Goal: Task Accomplishment & Management: Use online tool/utility

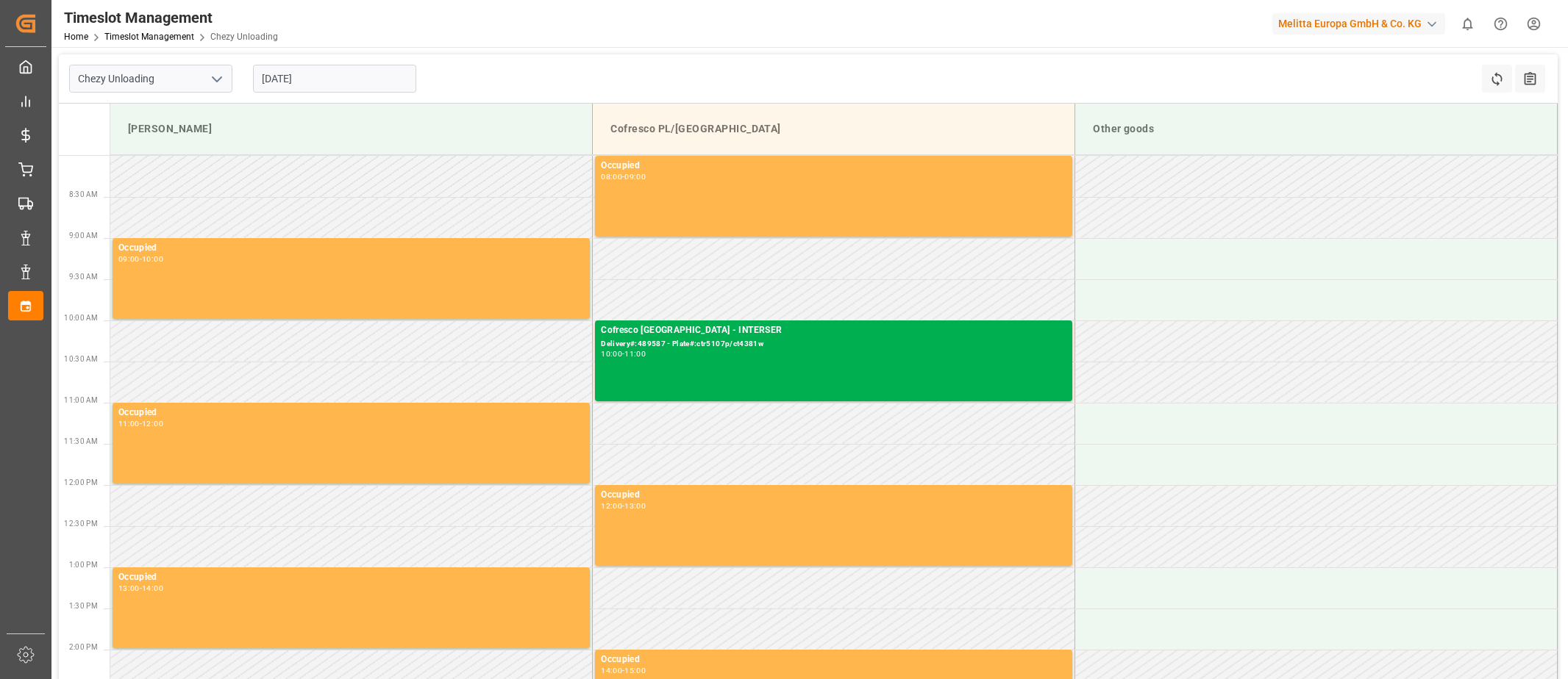
drag, startPoint x: 0, startPoint y: 0, endPoint x: 271, endPoint y: 73, distance: 280.7
click at [268, 71] on input "[DATE]" at bounding box center [335, 78] width 163 height 28
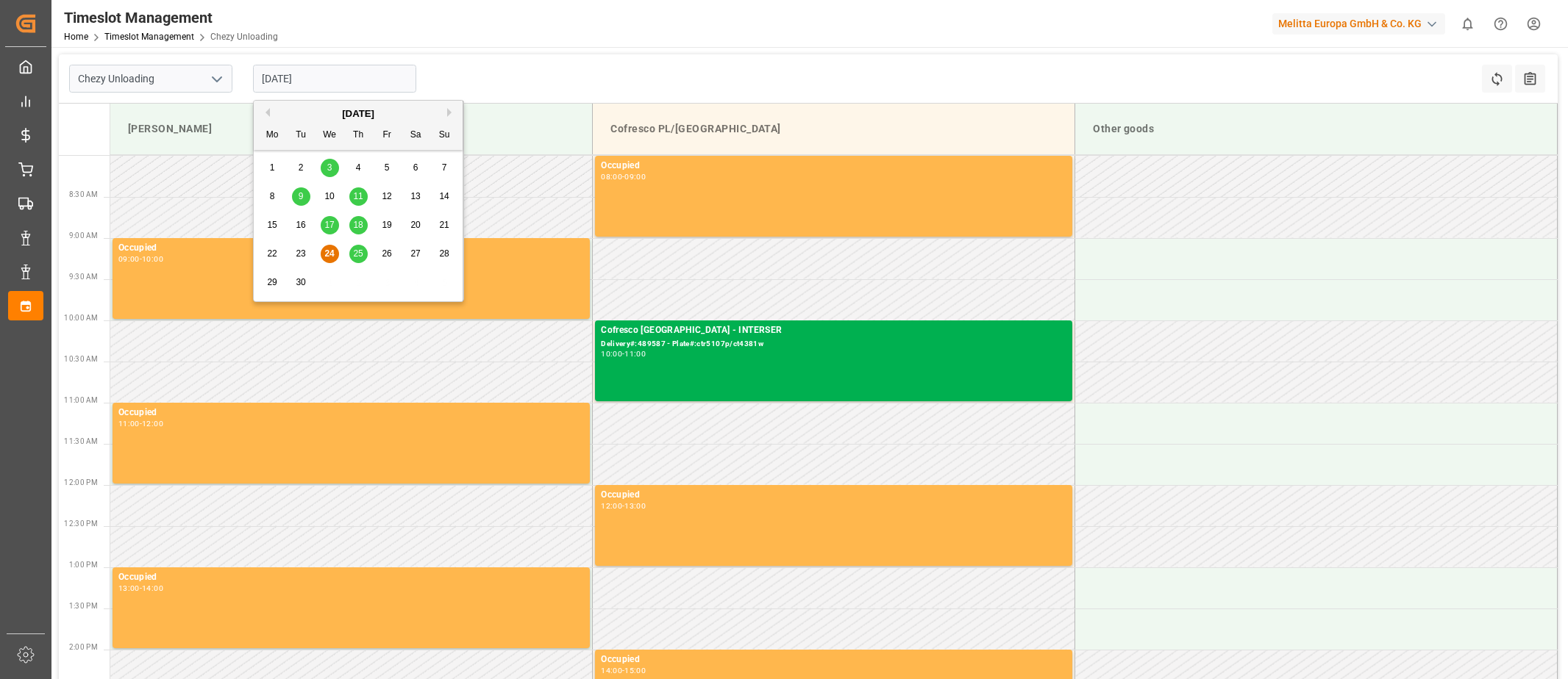
click at [359, 249] on span "25" at bounding box center [357, 254] width 9 height 10
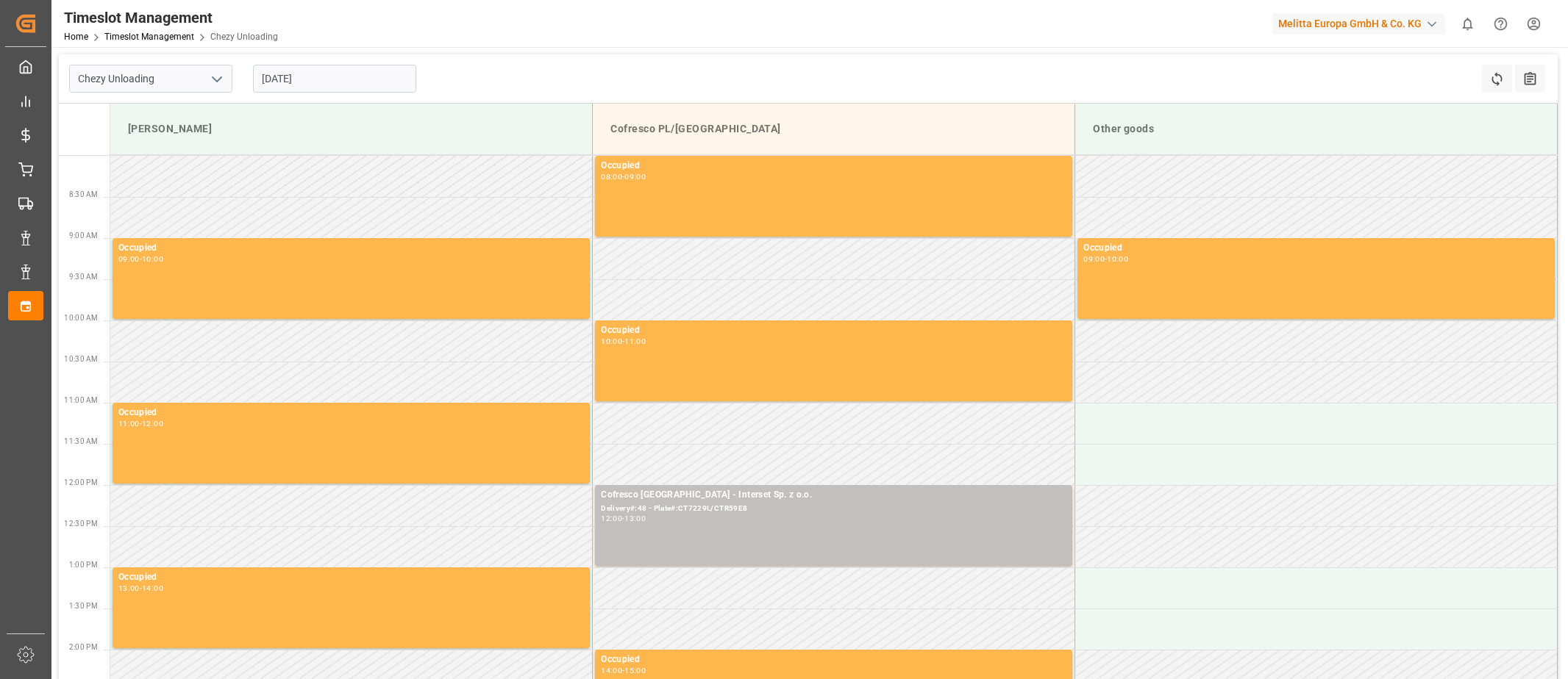
click at [267, 77] on input "[DATE]" at bounding box center [335, 78] width 163 height 28
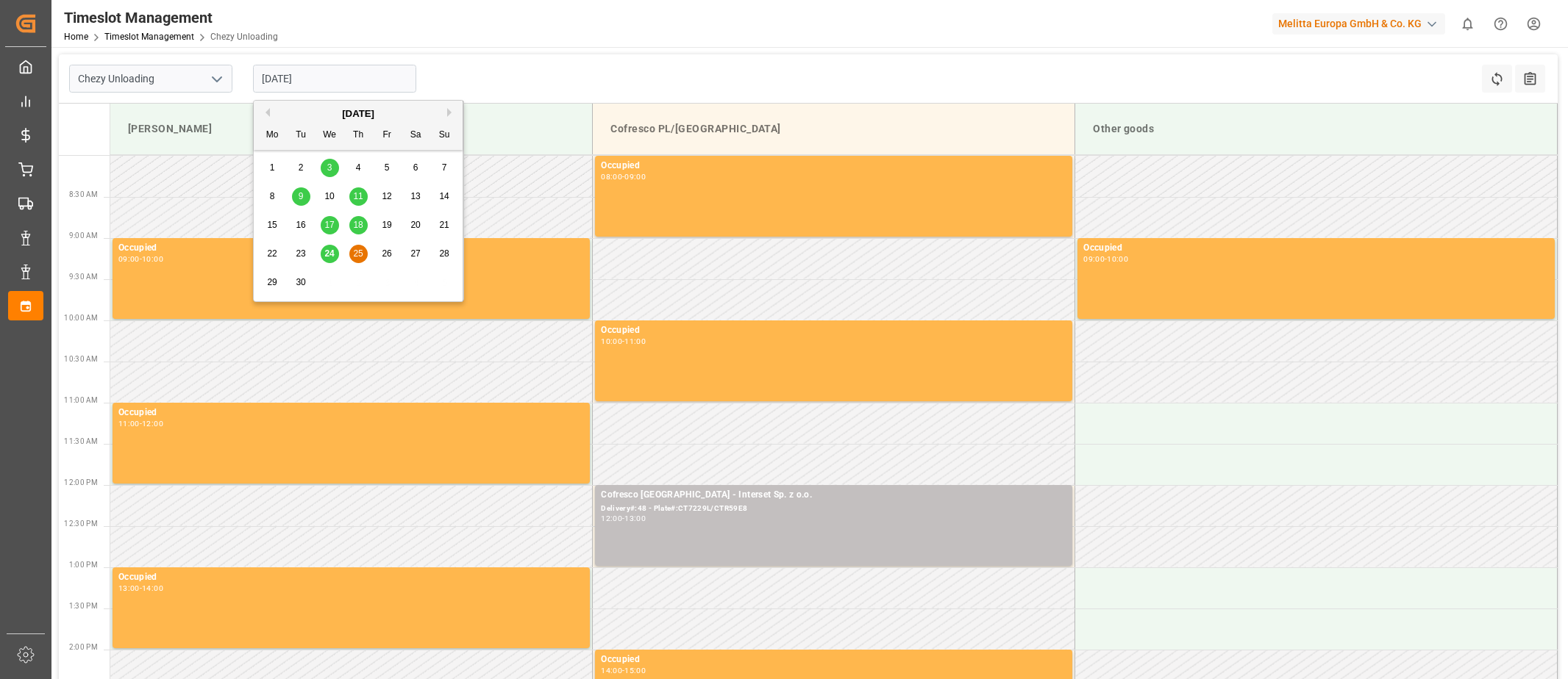
click at [330, 258] on span "24" at bounding box center [329, 254] width 9 height 10
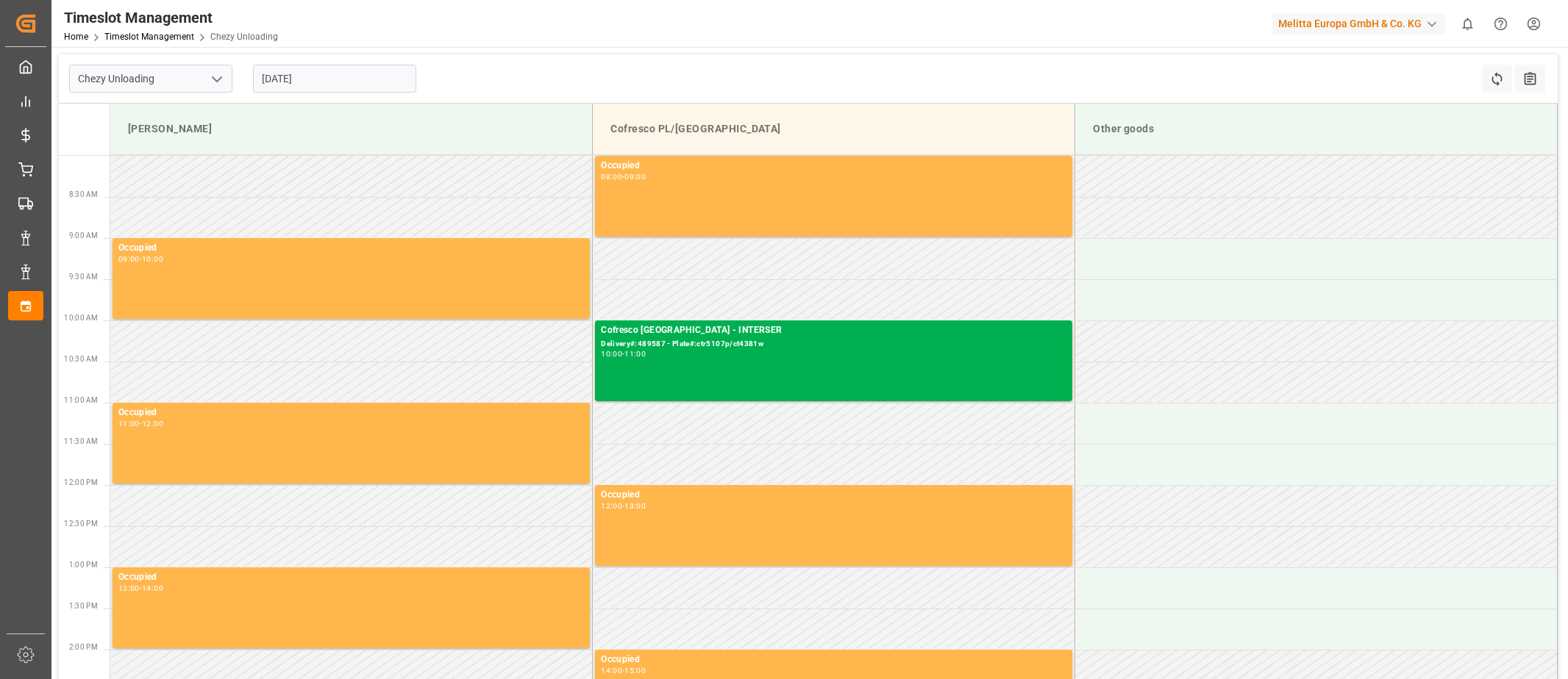
click at [274, 84] on input "[DATE]" at bounding box center [335, 78] width 163 height 28
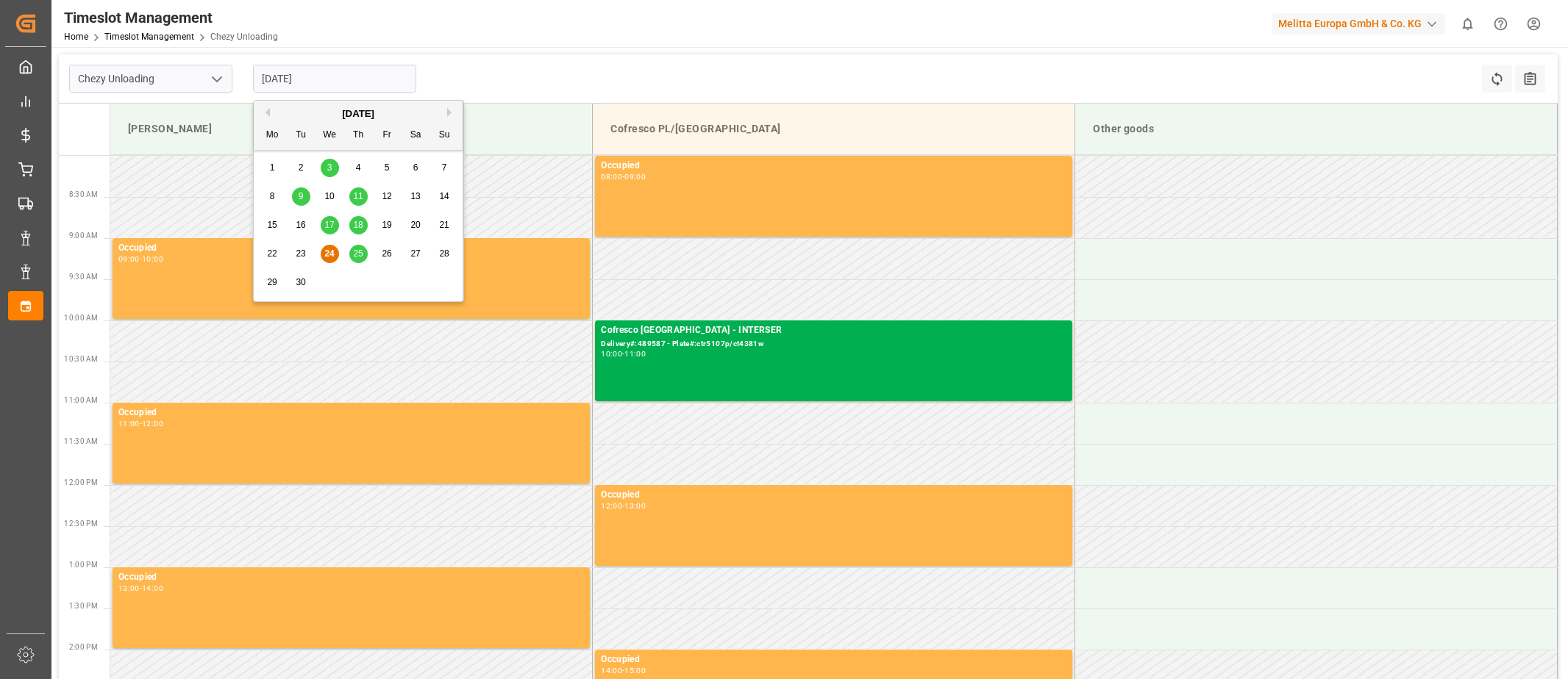
click at [356, 250] on span "25" at bounding box center [357, 254] width 9 height 10
type input "[DATE]"
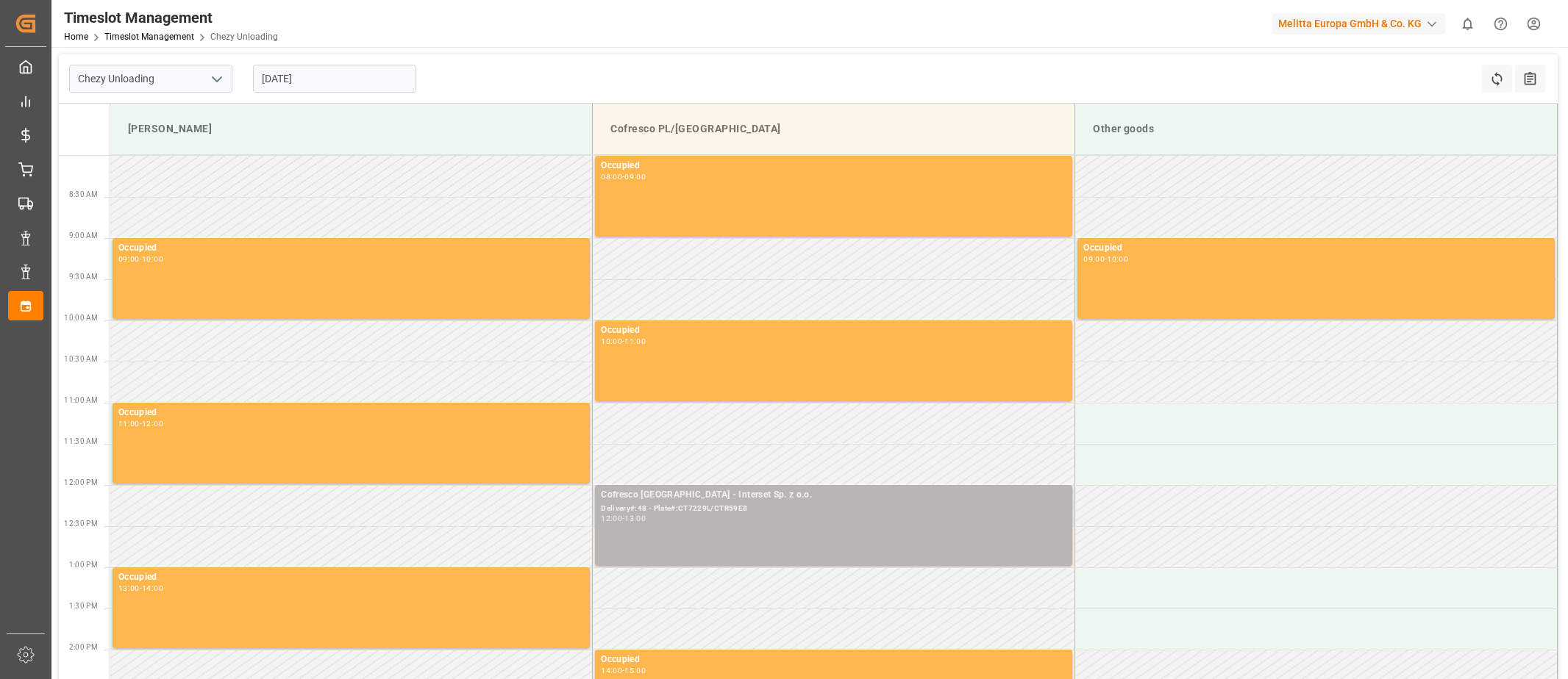
click at [759, 531] on div "Cofresco [GEOGRAPHIC_DATA] - Interset Sp. z o.o. Delivery#:48 - Plate#:CT7229L/…" at bounding box center [834, 525] width 466 height 75
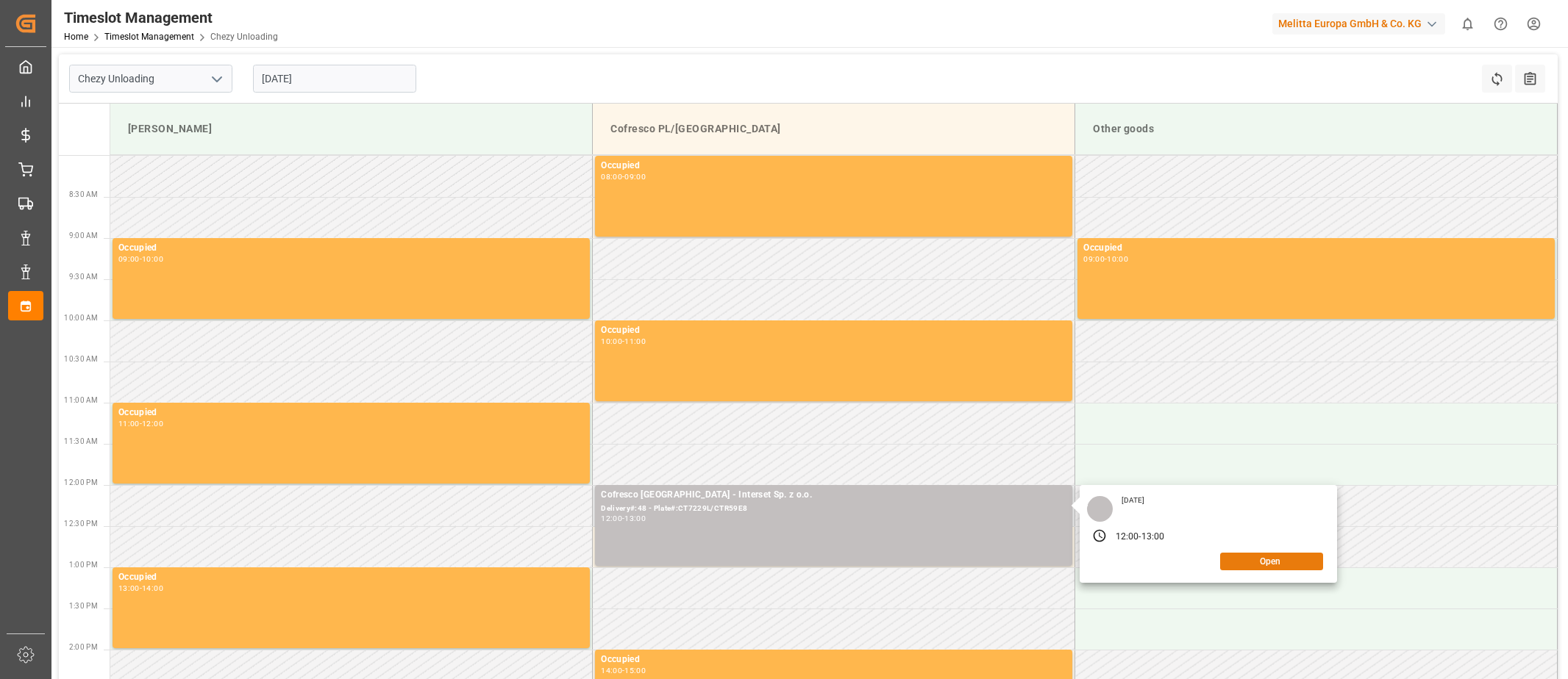
click at [1242, 567] on button "Open" at bounding box center [1272, 561] width 103 height 18
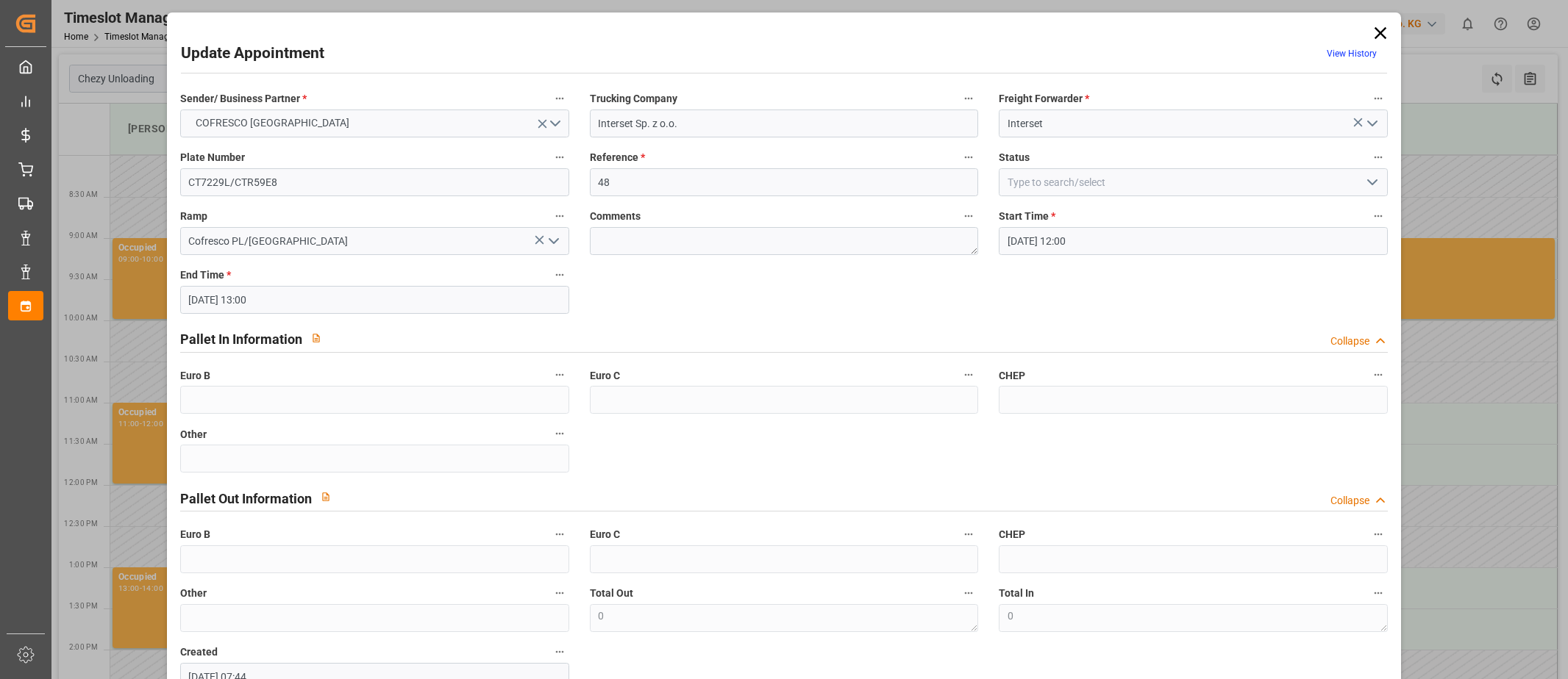
type input "[DATE] 12:00"
type input "[DATE] 13:00"
type input "[DATE] 07:44"
click at [657, 184] on input "48" at bounding box center [784, 182] width 389 height 28
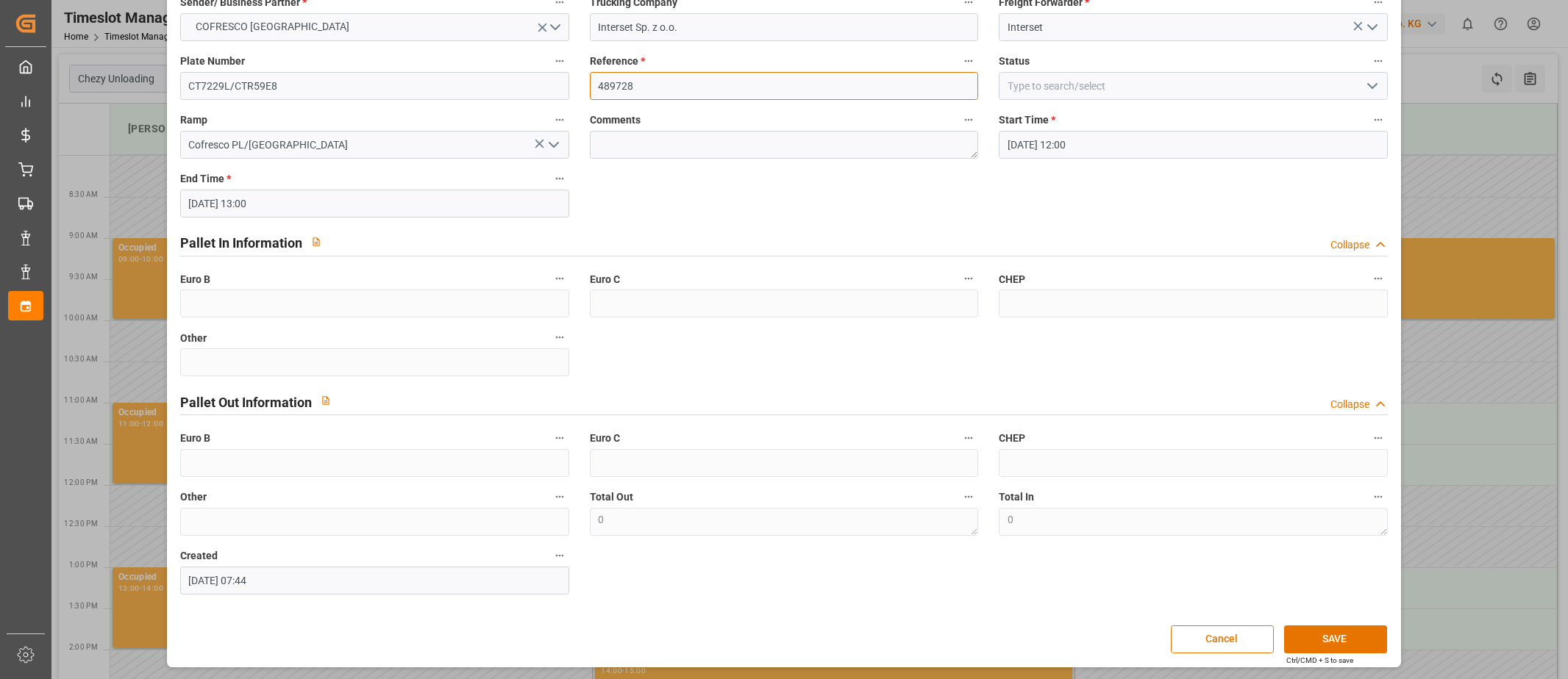
scroll to position [97, 0]
type input "489728"
click at [1332, 642] on button "SAVE" at bounding box center [1336, 639] width 103 height 28
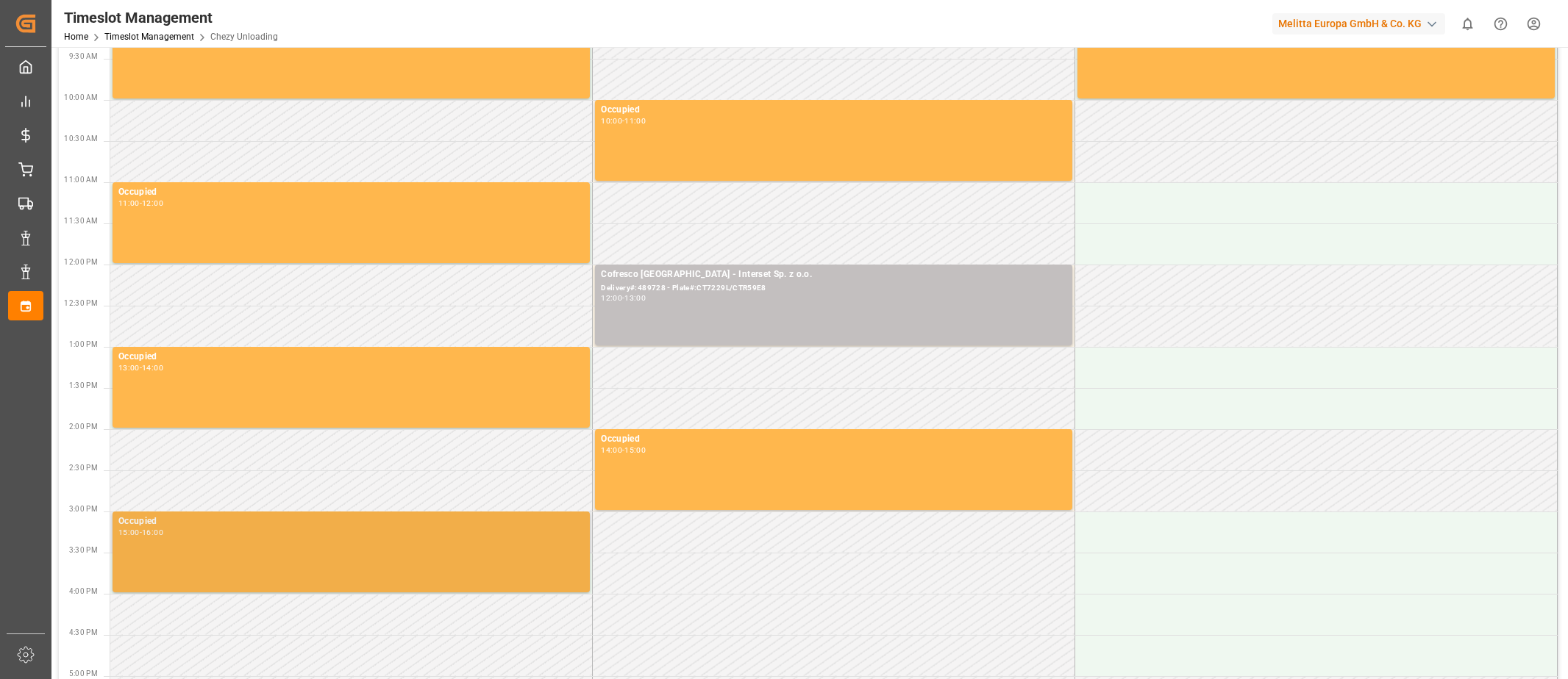
scroll to position [0, 0]
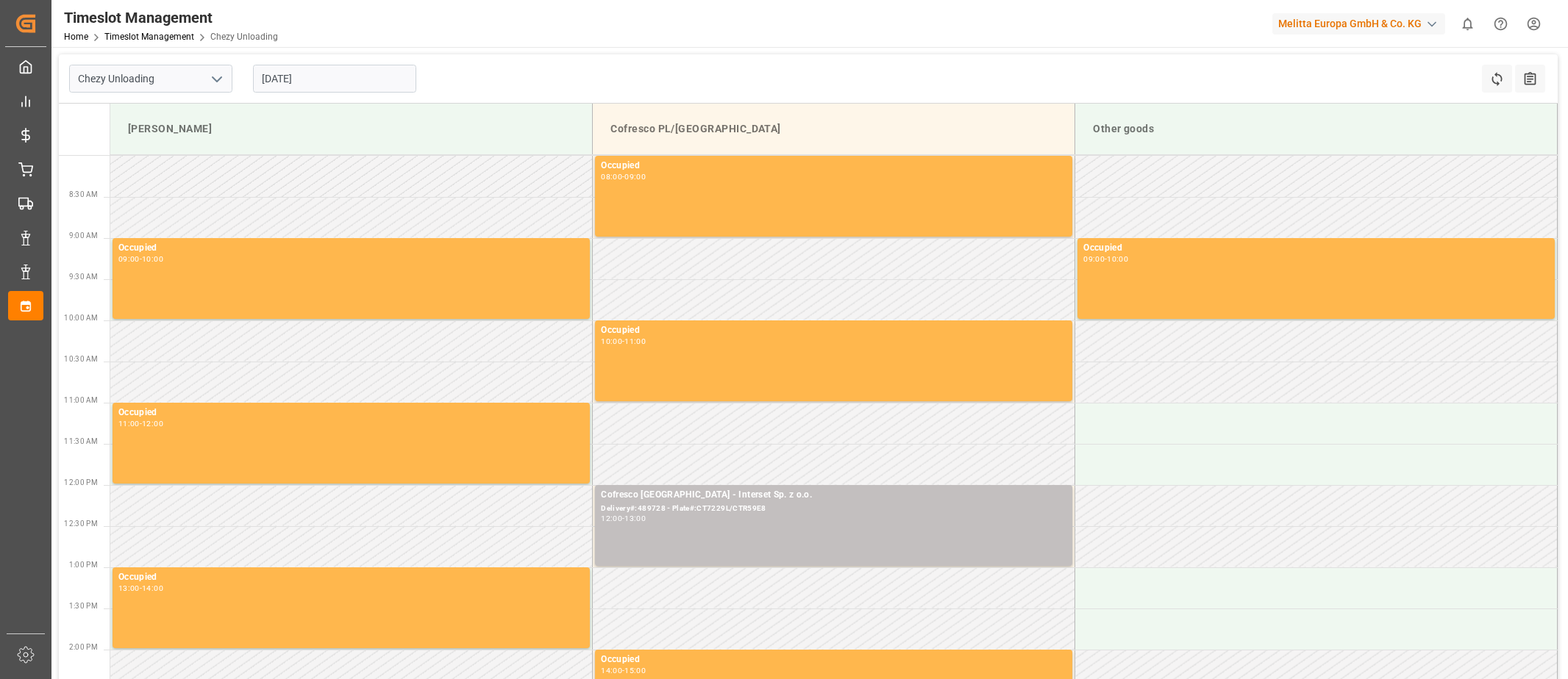
click at [273, 84] on input "[DATE]" at bounding box center [335, 78] width 163 height 28
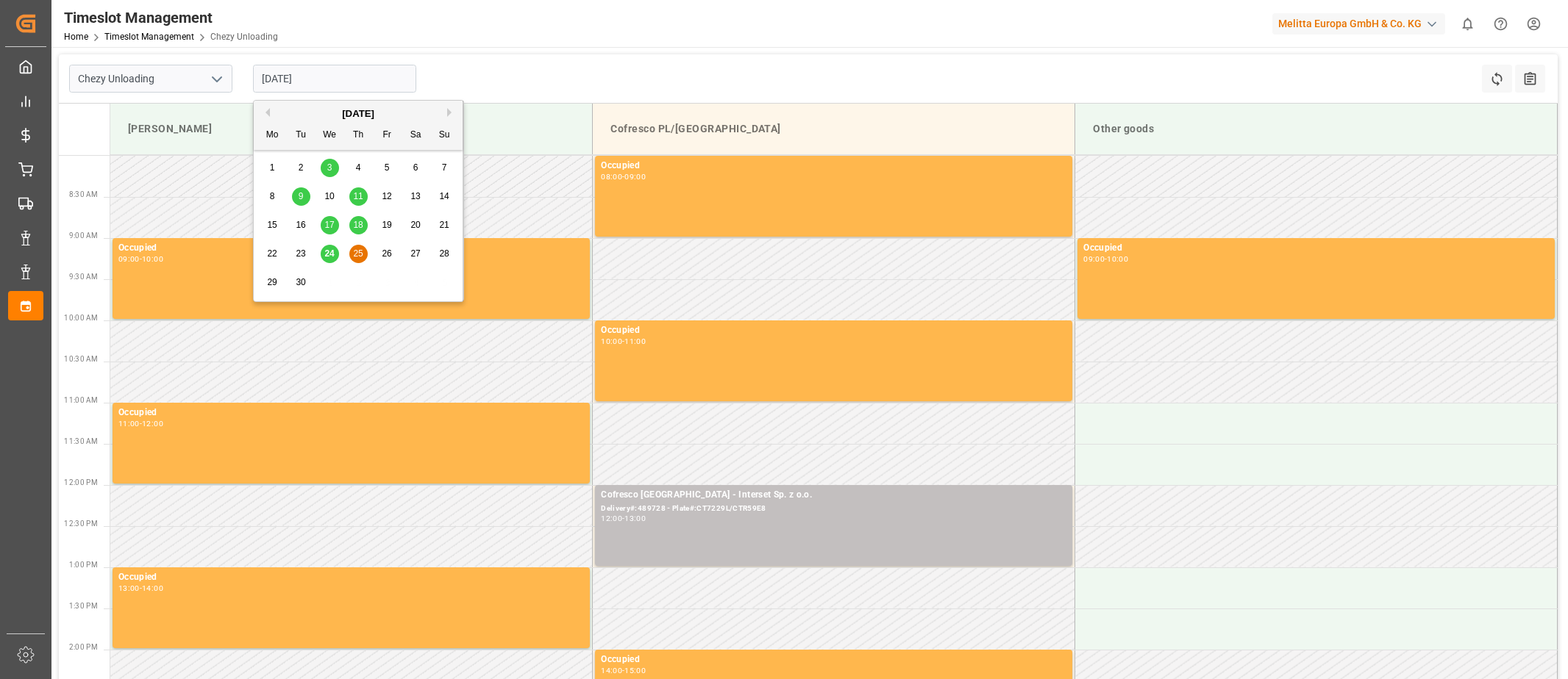
click at [332, 255] on span "24" at bounding box center [329, 254] width 9 height 10
type input "[DATE]"
